Goal: Information Seeking & Learning: Learn about a topic

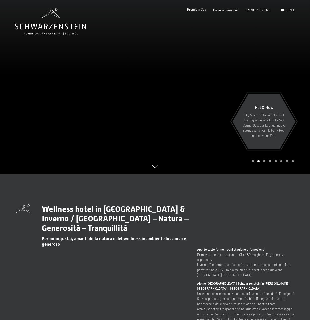
click at [198, 8] on span "Premium Spa" at bounding box center [196, 9] width 19 height 4
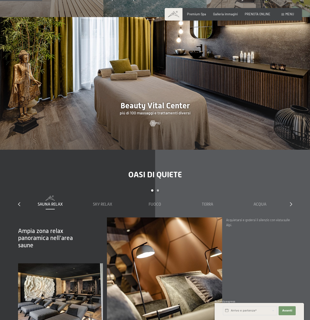
scroll to position [415, 0]
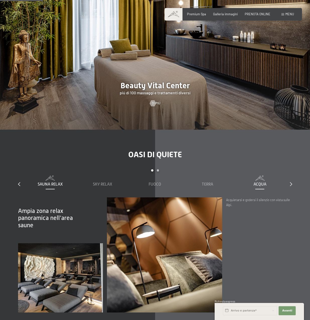
click at [261, 182] on span "Acqua" at bounding box center [259, 184] width 13 height 5
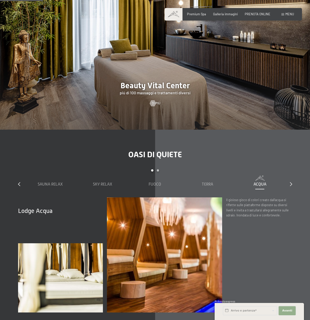
click at [289, 310] on span "Avanti" at bounding box center [287, 311] width 10 height 4
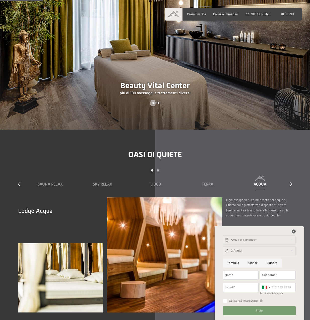
click at [294, 232] on icon at bounding box center [293, 231] width 4 height 4
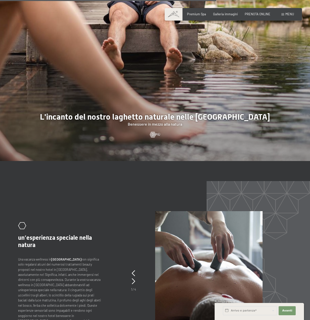
scroll to position [1804, 0]
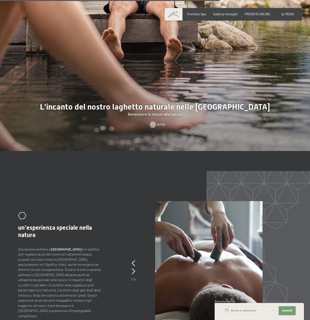
click at [159, 122] on span "Di più" at bounding box center [161, 124] width 8 height 5
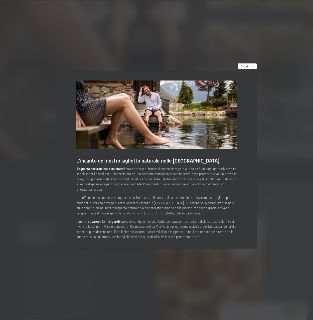
click at [250, 67] on div "Chiudi" at bounding box center [247, 66] width 19 height 6
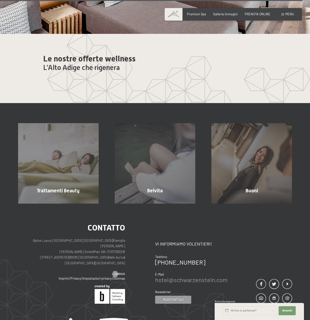
scroll to position [2505, 0]
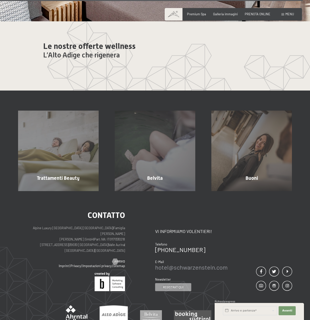
click at [185, 264] on link "hotel@ no-spam. schwarzenstein. no-spam. com" at bounding box center [191, 267] width 72 height 7
